Goal: Navigation & Orientation: Find specific page/section

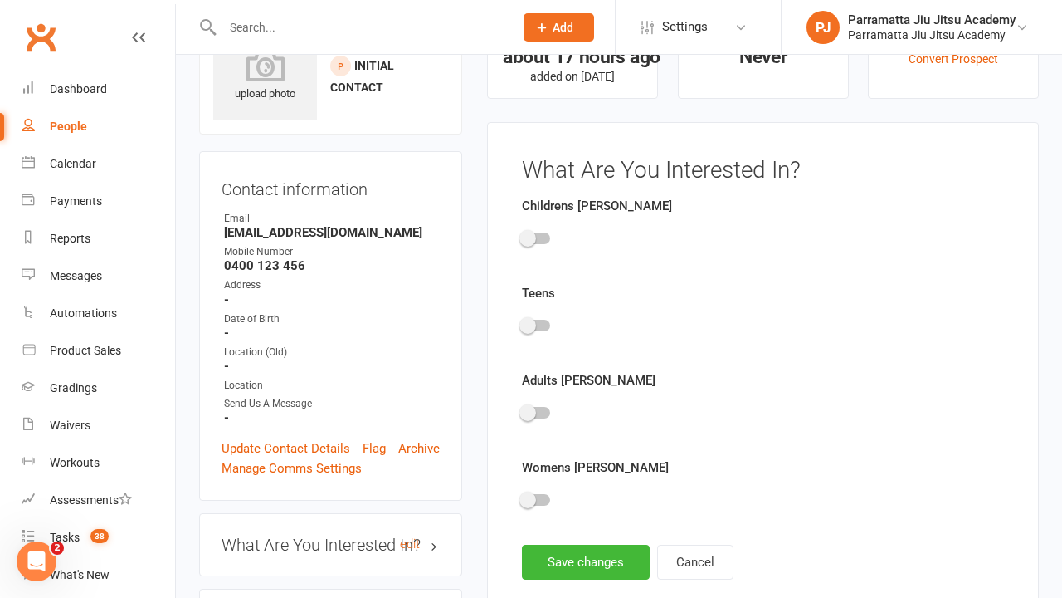
scroll to position [115, 0]
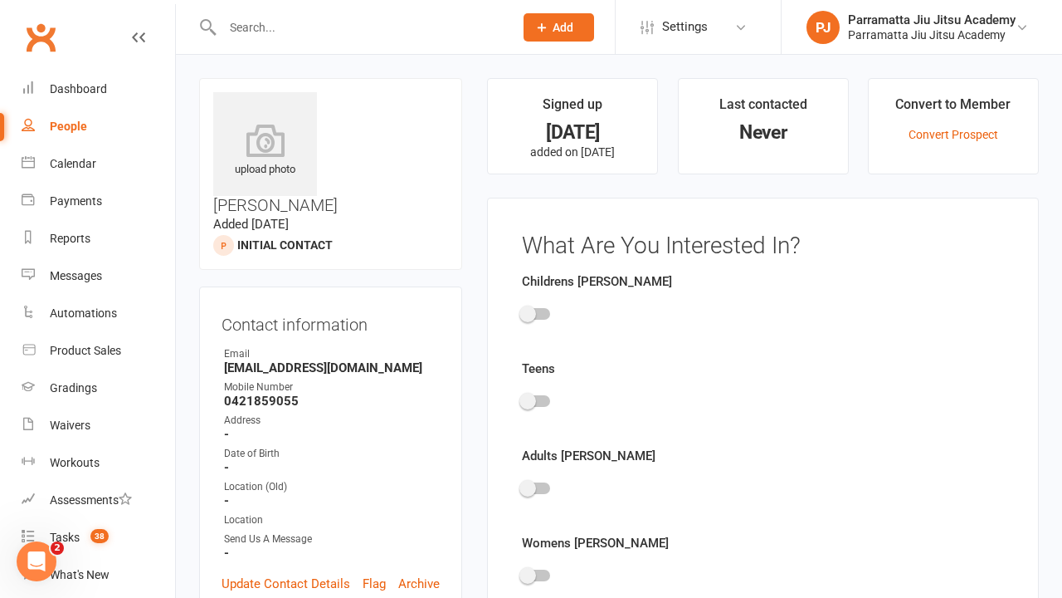
scroll to position [115, 0]
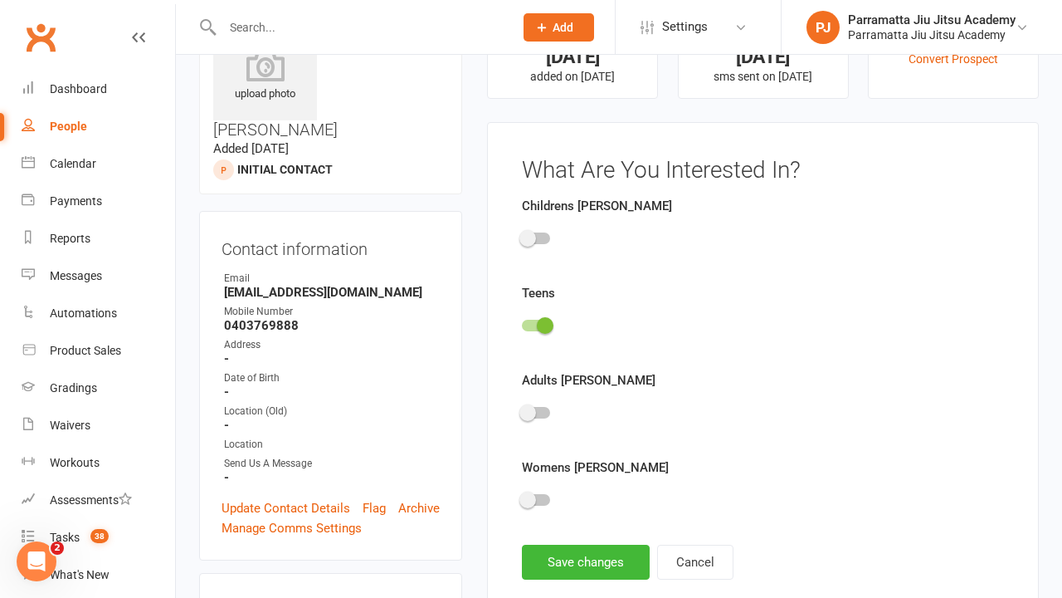
scroll to position [115, 0]
